Goal: Information Seeking & Learning: Learn about a topic

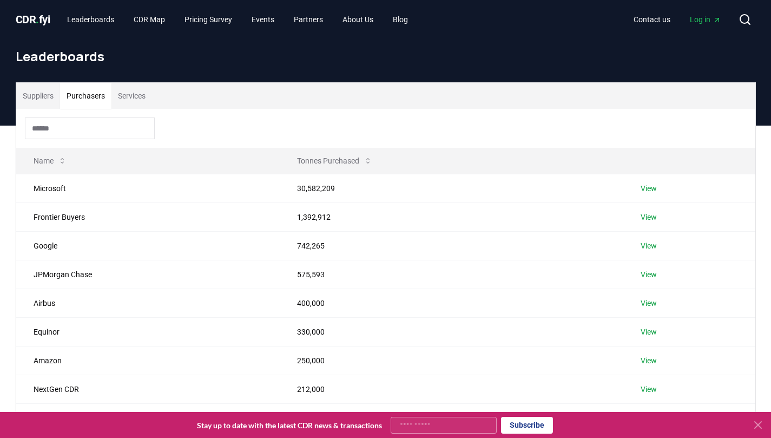
click at [91, 96] on button "Purchasers" at bounding box center [85, 96] width 51 height 26
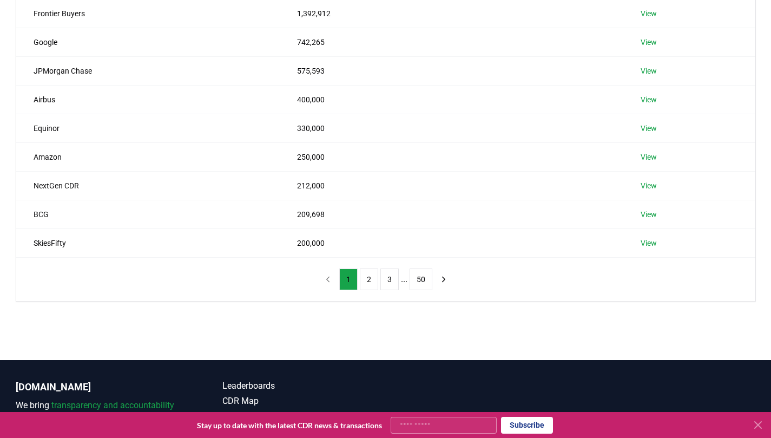
scroll to position [205, 0]
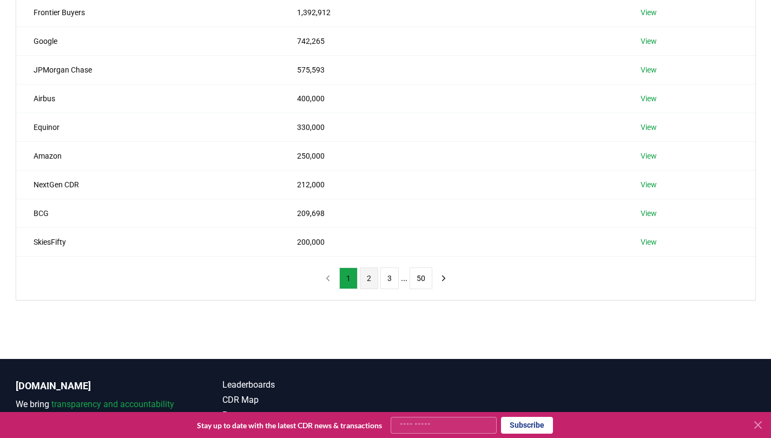
click at [371, 279] on button "2" at bounding box center [369, 278] width 18 height 22
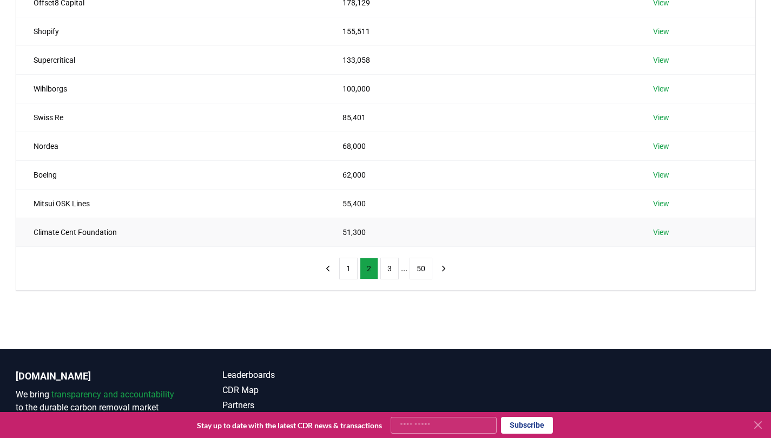
scroll to position [216, 0]
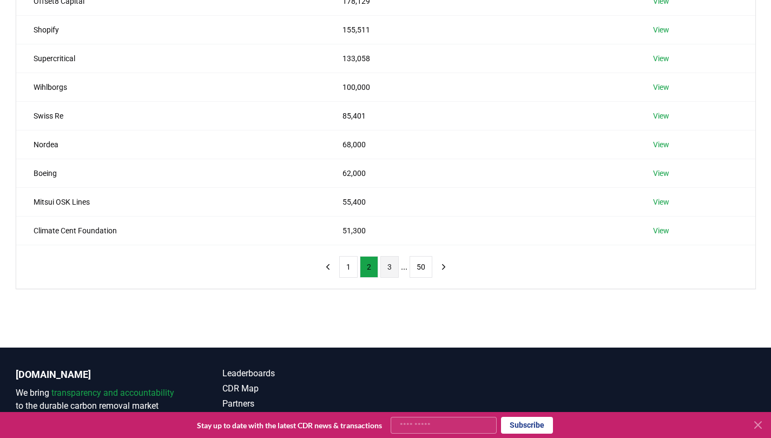
click at [391, 269] on button "3" at bounding box center [390, 267] width 18 height 22
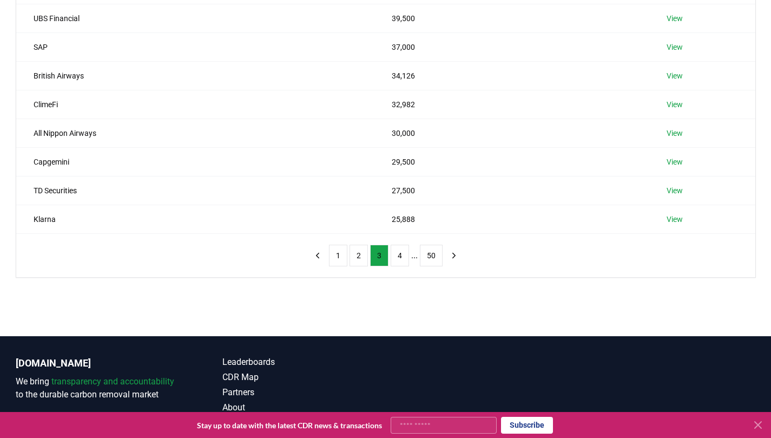
scroll to position [228, 0]
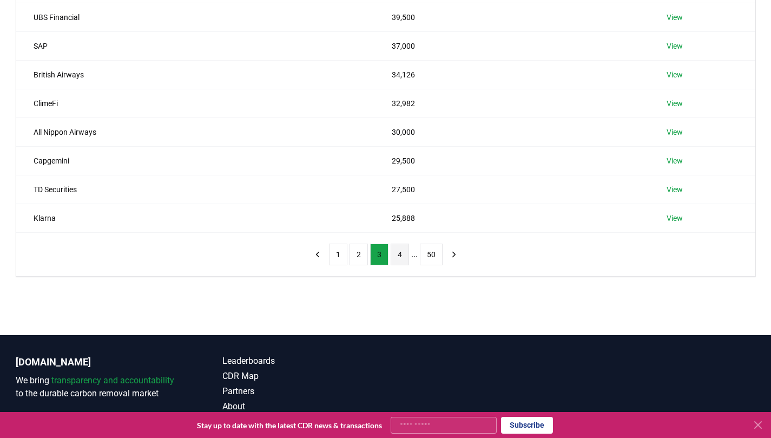
click at [396, 256] on button "4" at bounding box center [400, 255] width 18 height 22
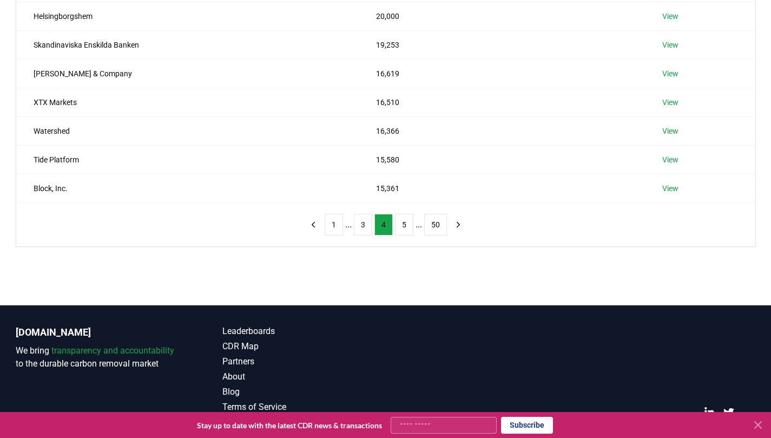
scroll to position [284, 0]
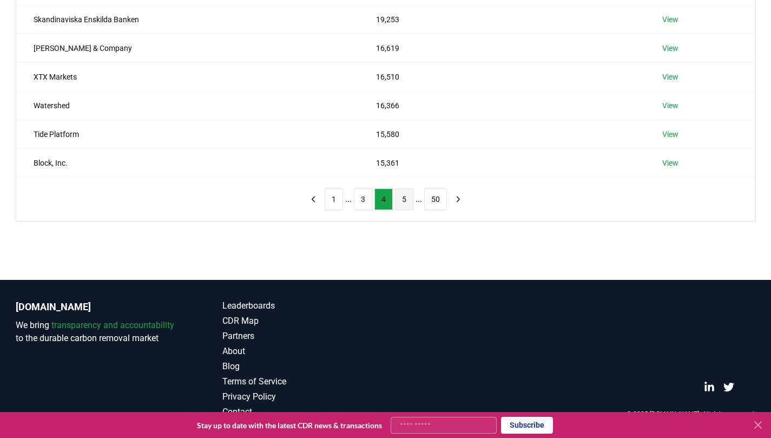
click at [403, 204] on button "5" at bounding box center [404, 199] width 18 height 22
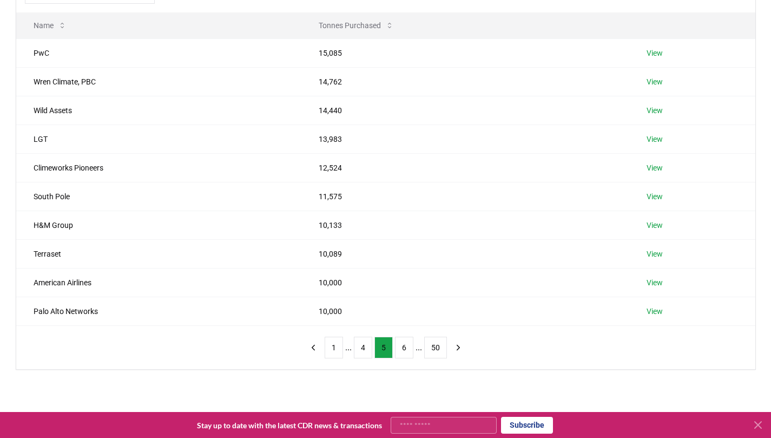
scroll to position [135, 0]
click at [403, 347] on button "6" at bounding box center [404, 348] width 18 height 22
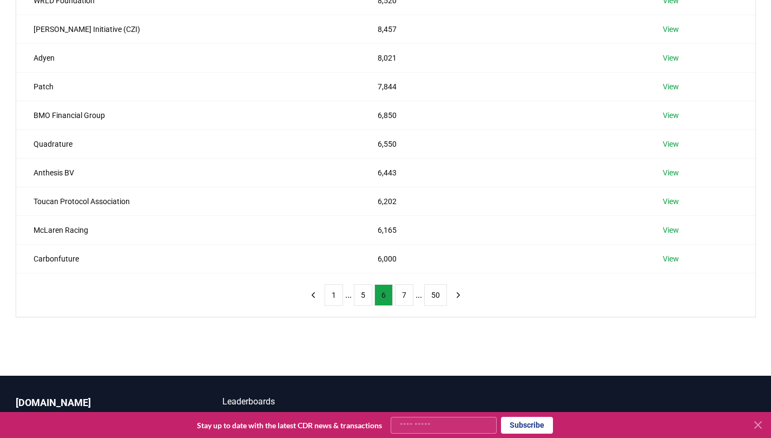
scroll to position [189, 0]
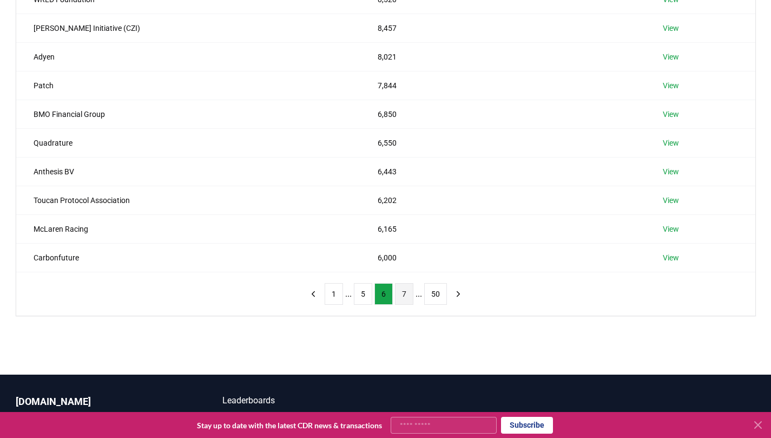
click at [405, 297] on button "7" at bounding box center [404, 294] width 18 height 22
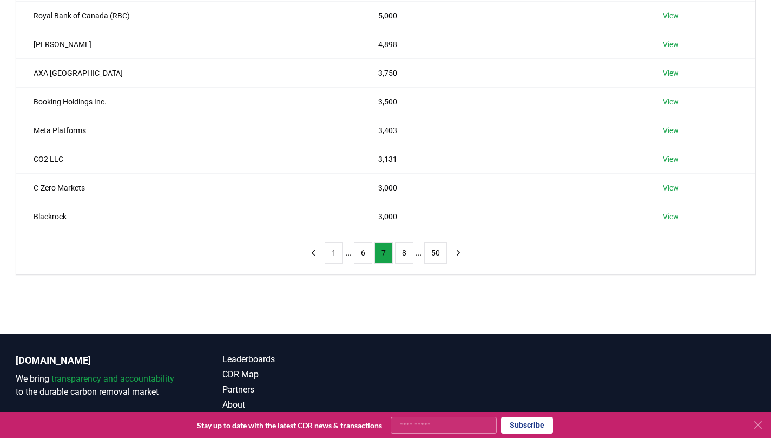
scroll to position [231, 0]
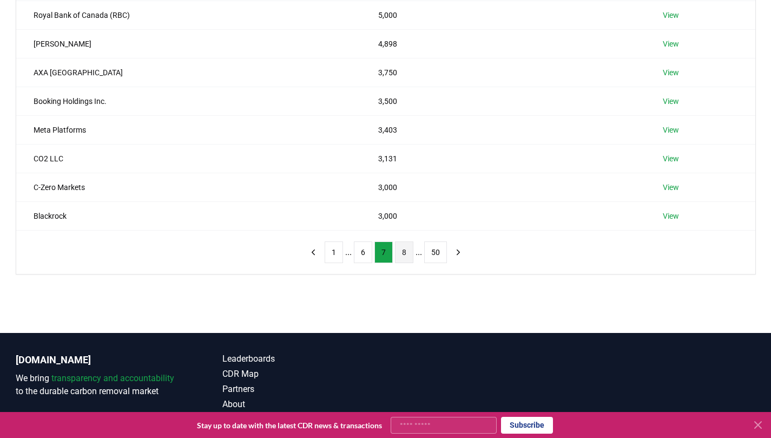
click at [402, 256] on button "8" at bounding box center [404, 252] width 18 height 22
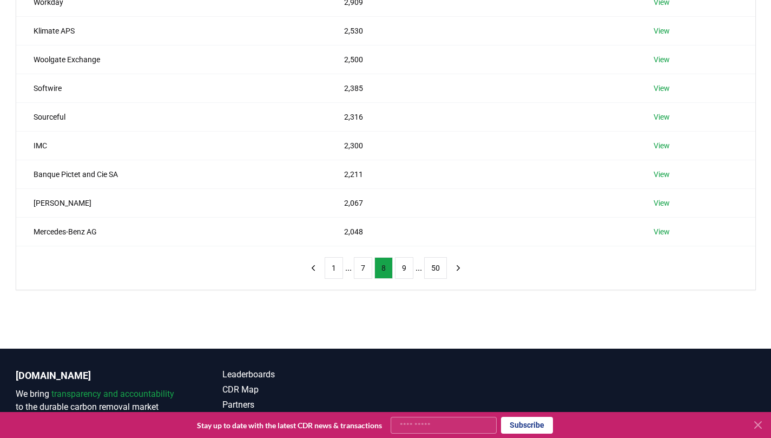
scroll to position [215, 0]
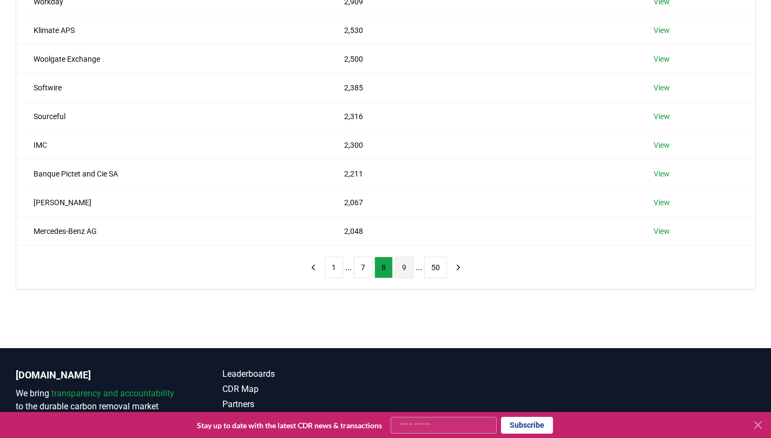
click at [398, 271] on button "9" at bounding box center [404, 268] width 18 height 22
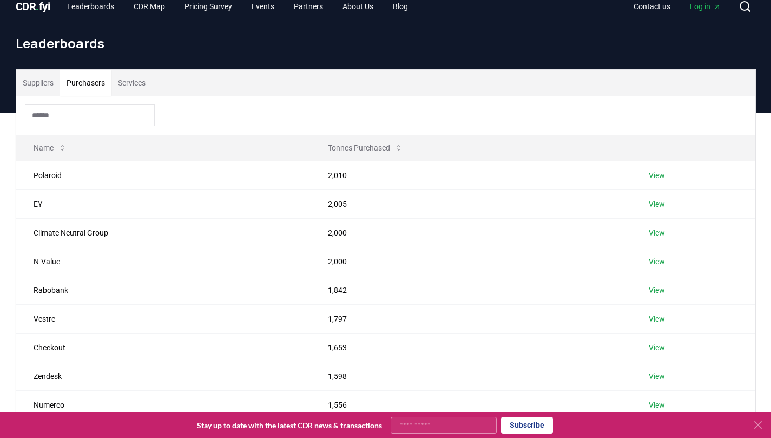
scroll to position [0, 0]
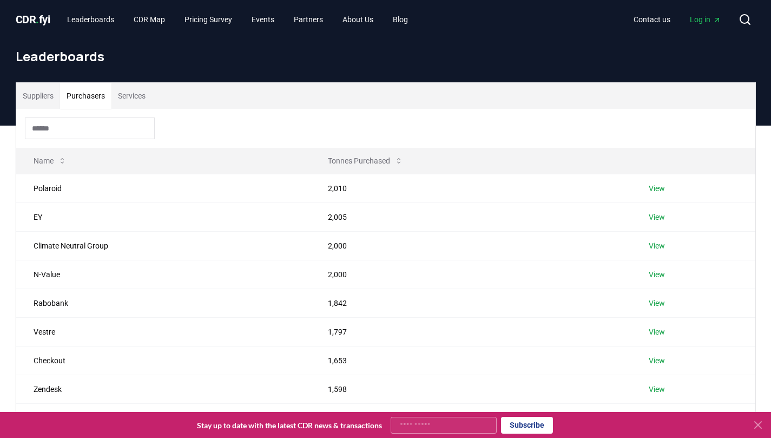
click at [35, 19] on span "CDR . fyi" at bounding box center [33, 19] width 35 height 13
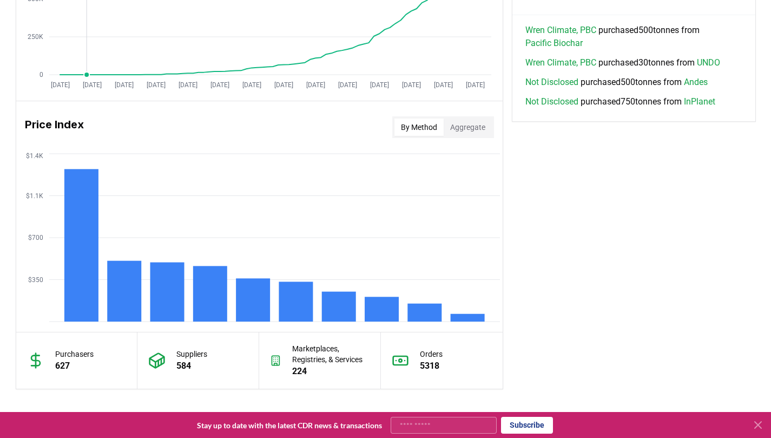
scroll to position [801, 0]
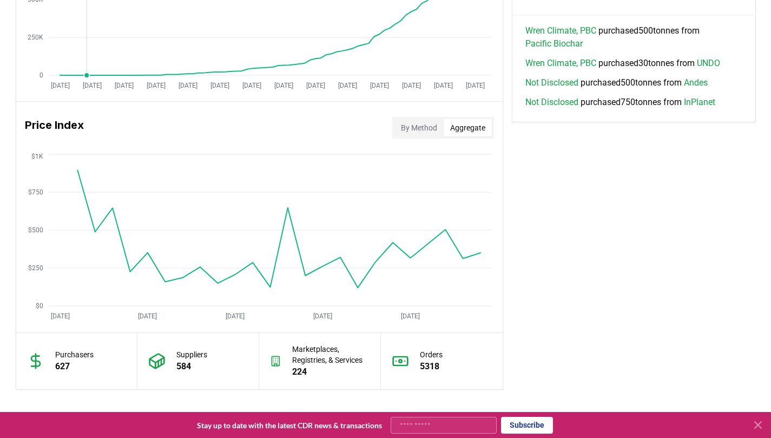
click at [469, 129] on button "Aggregate" at bounding box center [468, 127] width 48 height 17
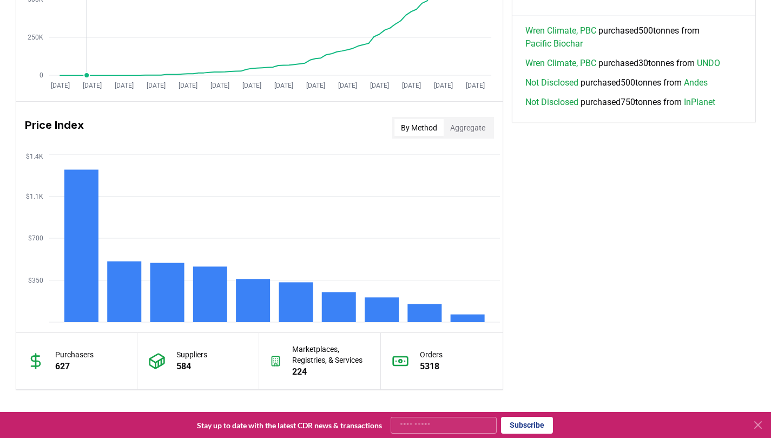
click at [415, 128] on button "By Method" at bounding box center [419, 127] width 49 height 17
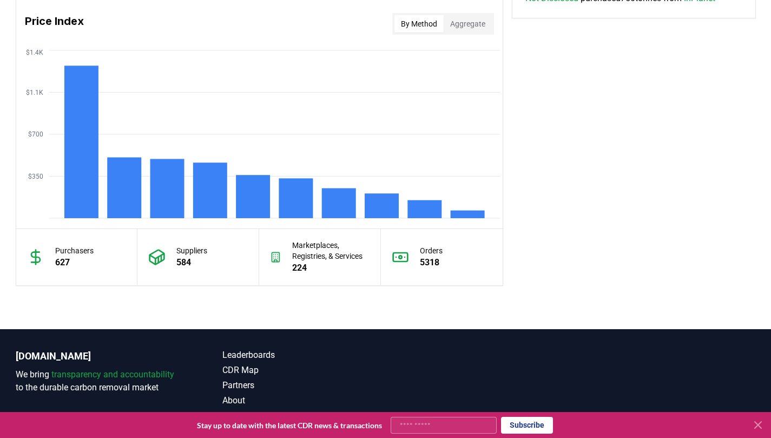
scroll to position [905, 0]
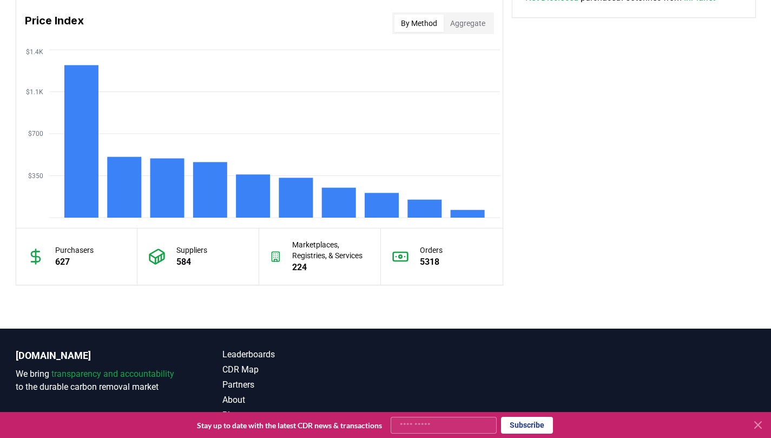
click at [460, 425] on input "Your email" at bounding box center [444, 425] width 106 height 17
type input "**********"
click at [527, 427] on button "Subscribe" at bounding box center [527, 425] width 52 height 17
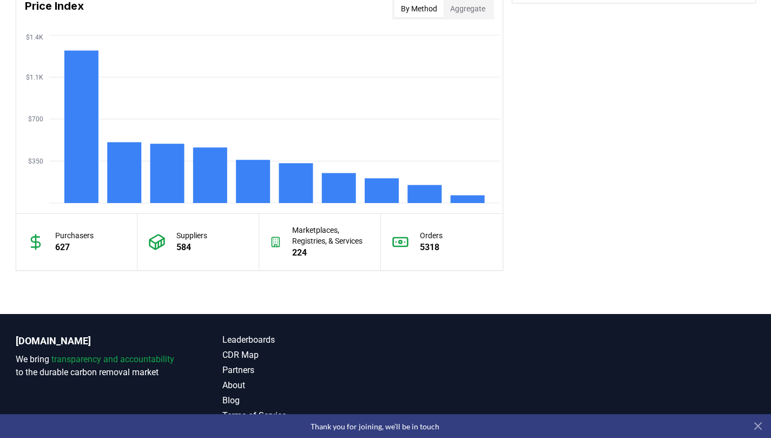
scroll to position [954, 0]
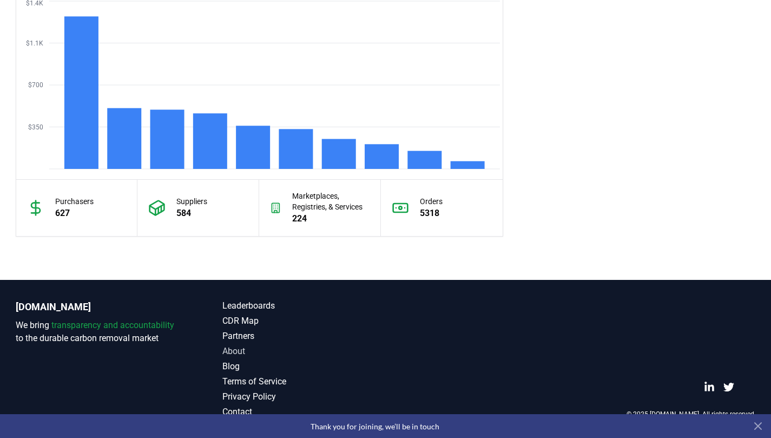
click at [239, 354] on link "About" at bounding box center [304, 351] width 163 height 13
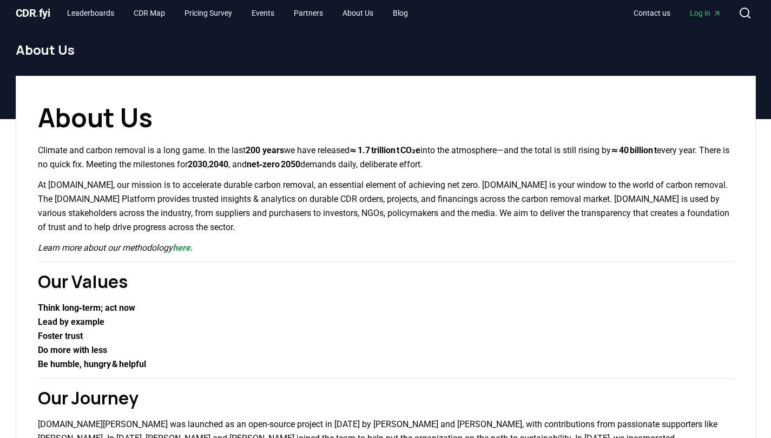
scroll to position [6, 0]
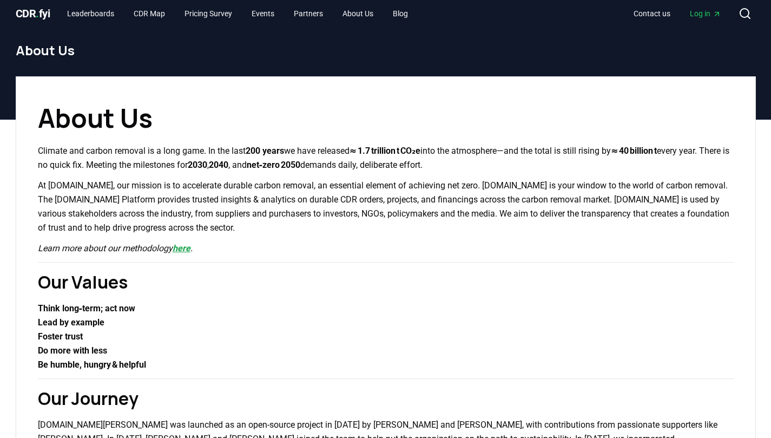
click at [186, 248] on link "here" at bounding box center [182, 248] width 18 height 10
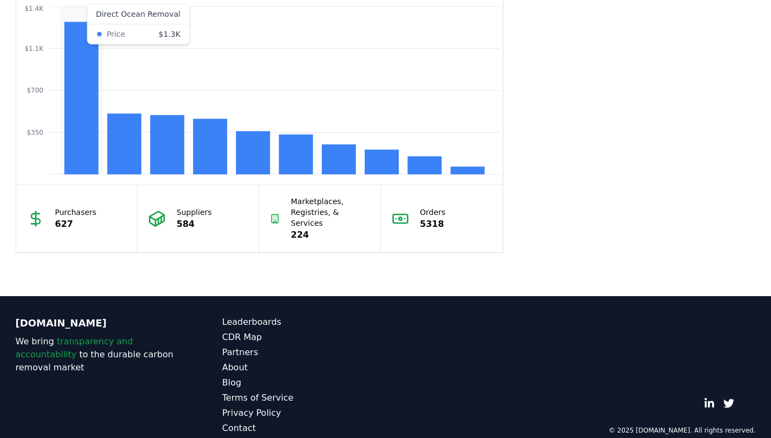
scroll to position [954, 0]
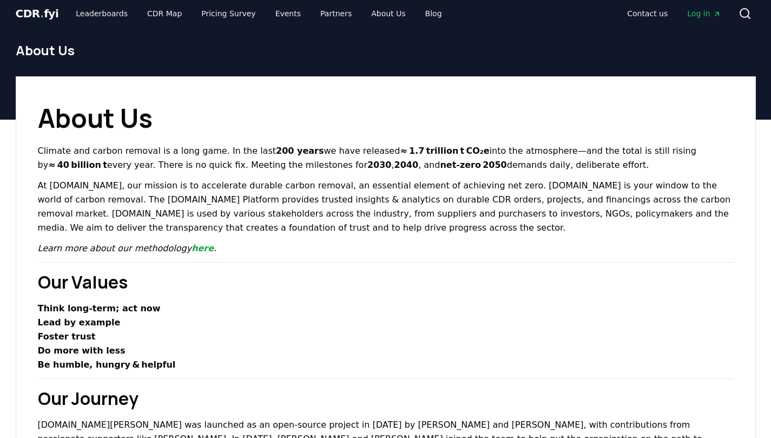
scroll to position [885, 0]
